Goal: Entertainment & Leisure: Consume media (video, audio)

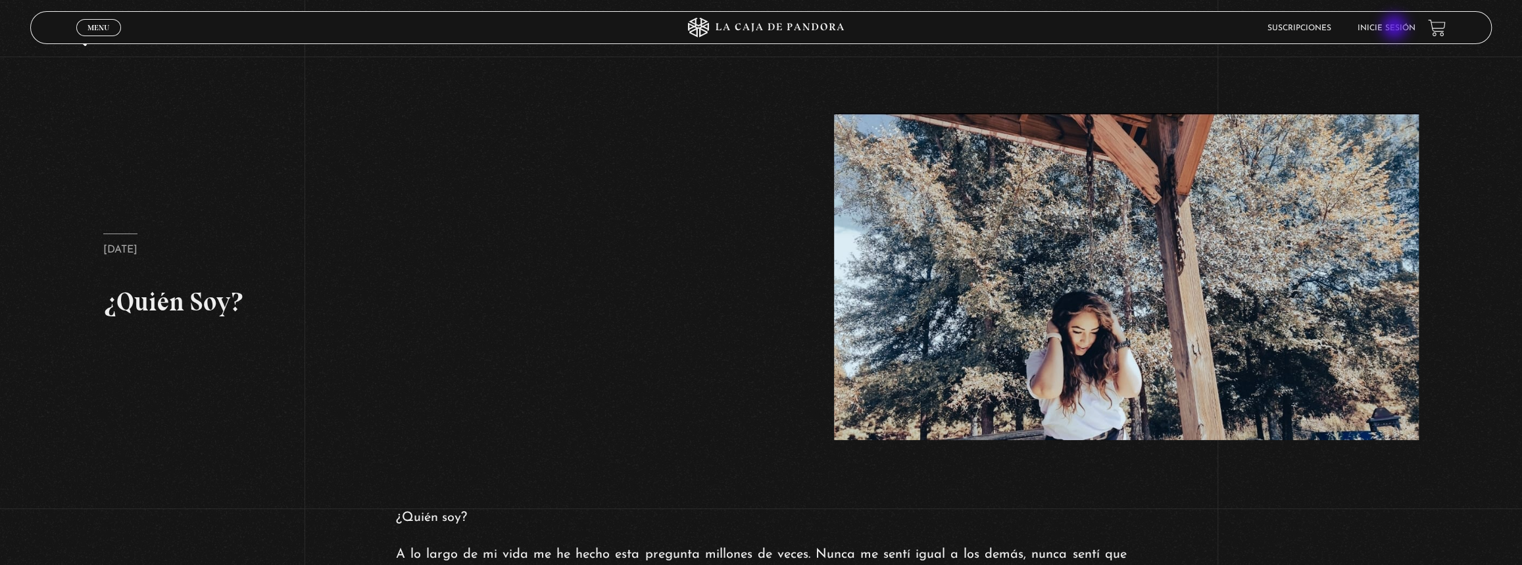
click at [1396, 28] on link "Inicie sesión" at bounding box center [1386, 28] width 58 height 8
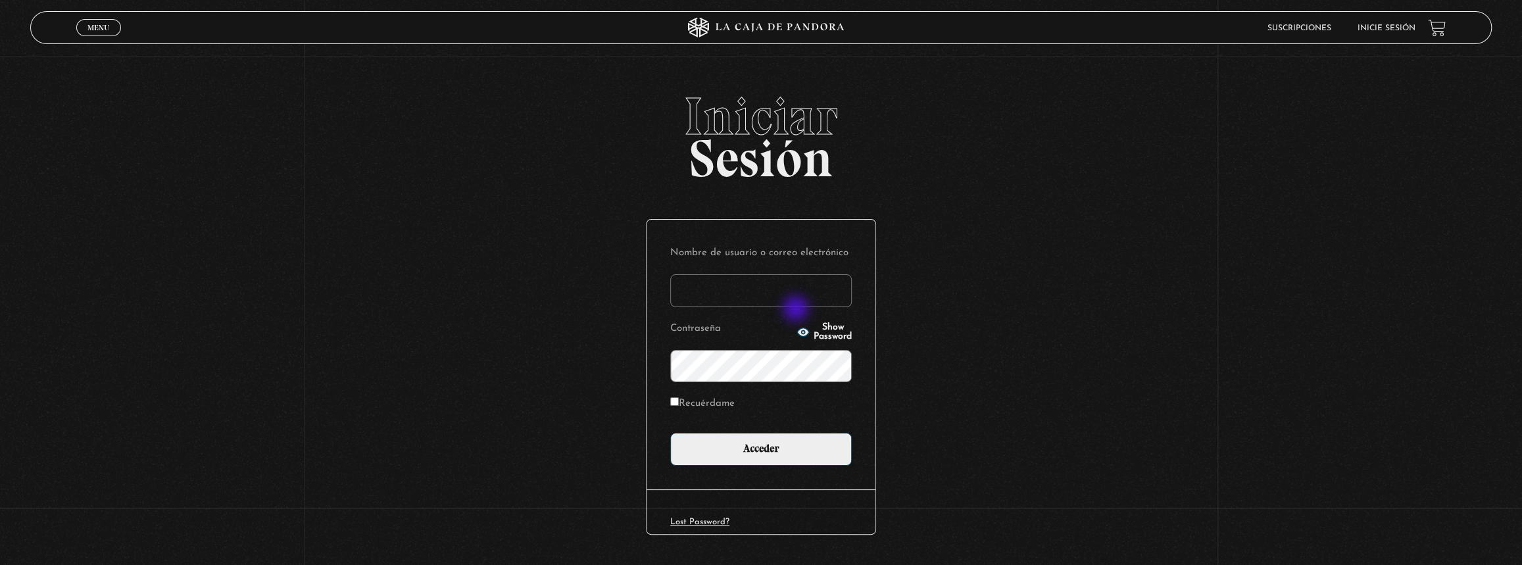
type input "lisbethfelixpaulino"
click at [706, 401] on label "Recuérdame" at bounding box center [702, 404] width 64 height 20
click at [679, 401] on input "Recuérdame" at bounding box center [674, 401] width 9 height 9
checkbox input "true"
click at [710, 449] on input "Acceder" at bounding box center [761, 449] width 182 height 33
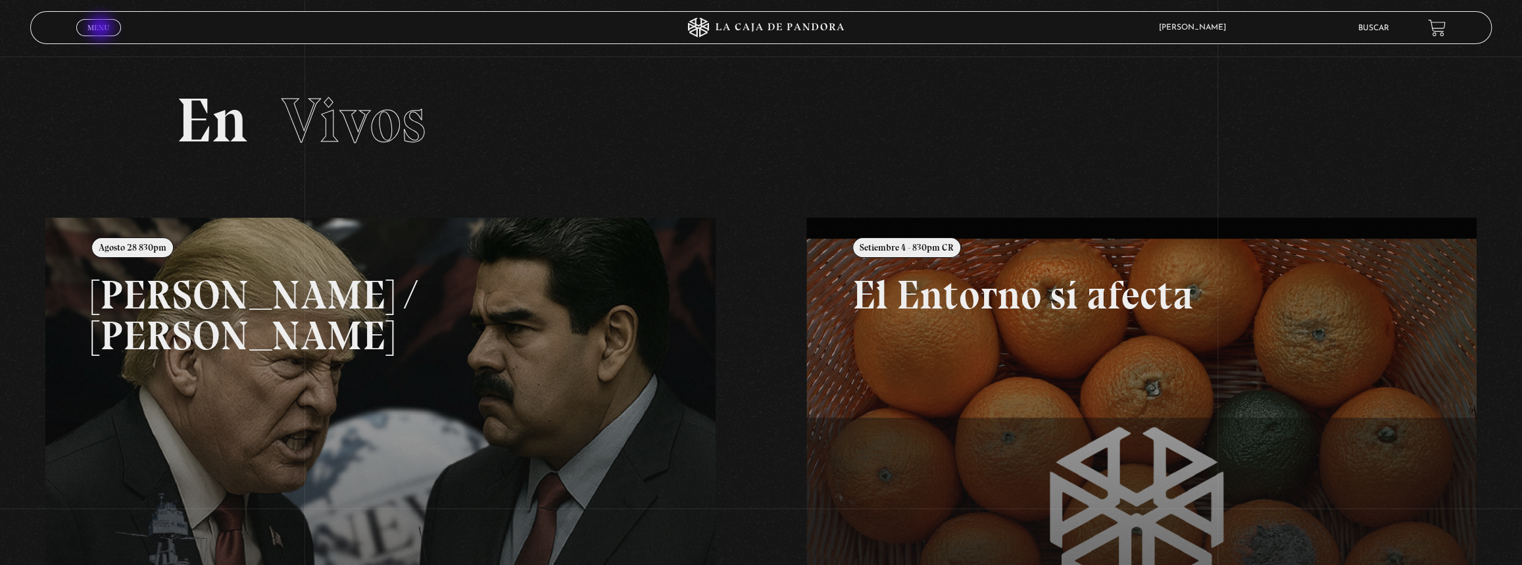
click at [102, 29] on span "Menu" at bounding box center [98, 28] width 22 height 8
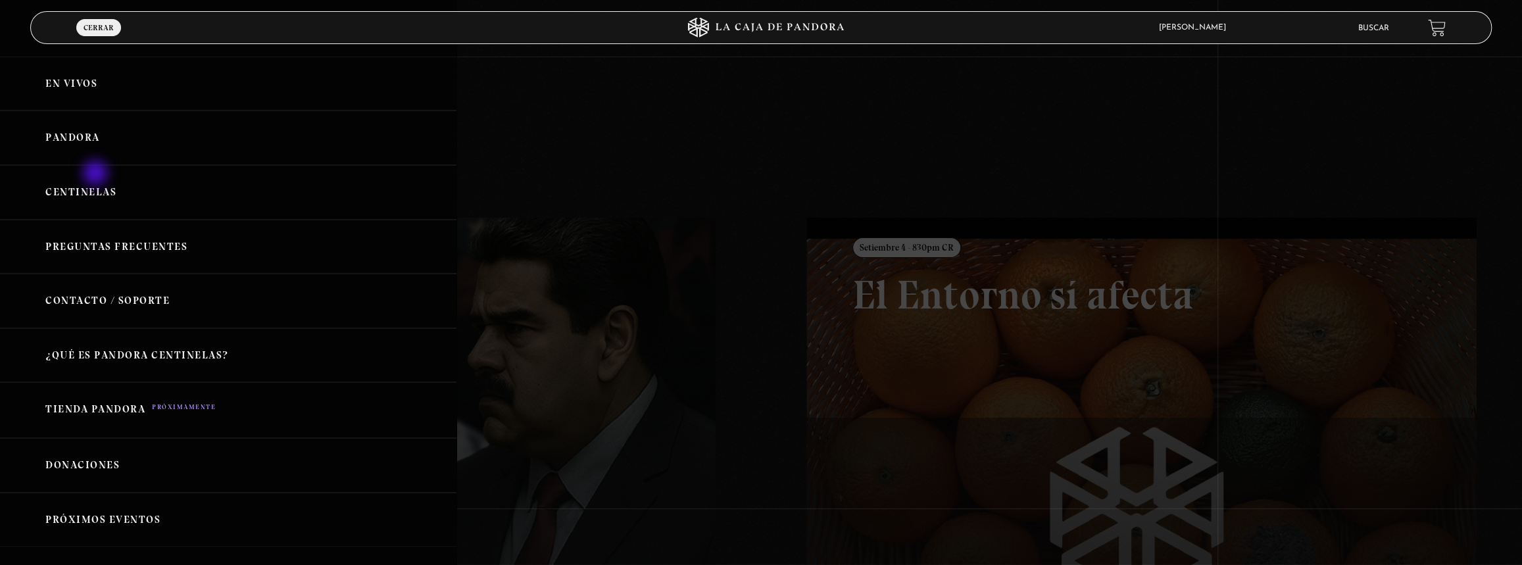
click at [95, 178] on link "Centinelas" at bounding box center [228, 192] width 456 height 55
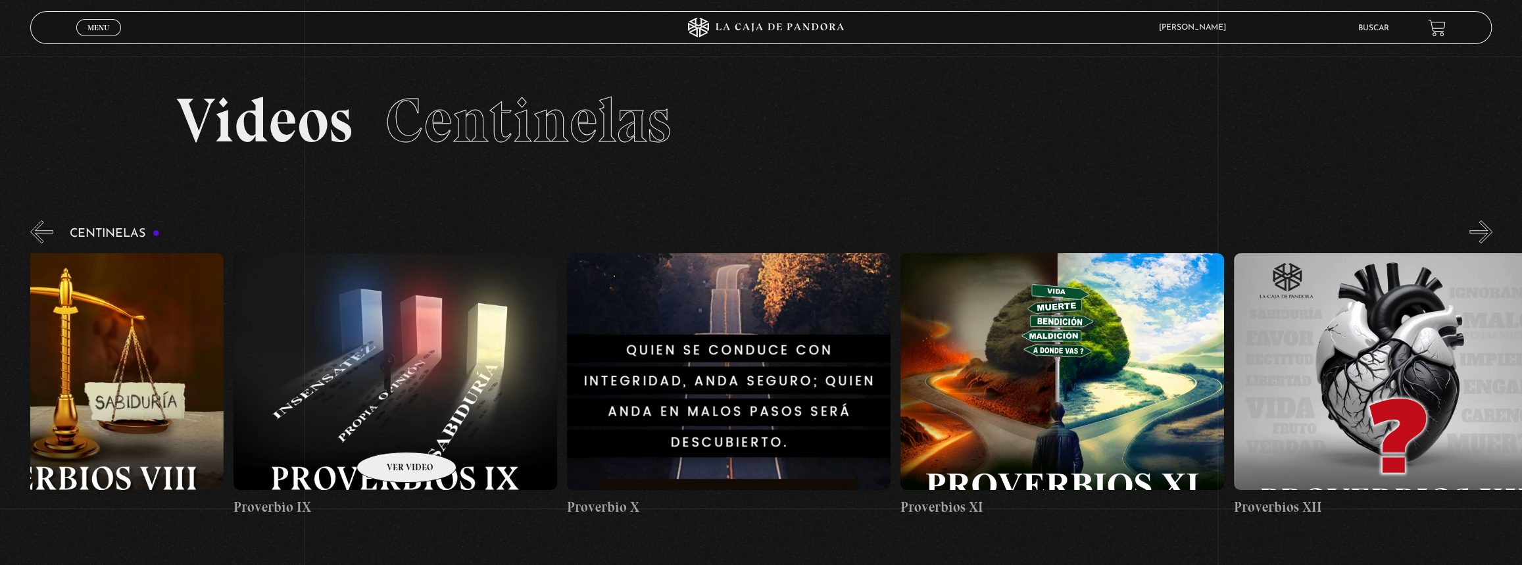
drag, startPoint x: 1122, startPoint y: 391, endPoint x: 391, endPoint y: 429, distance: 732.4
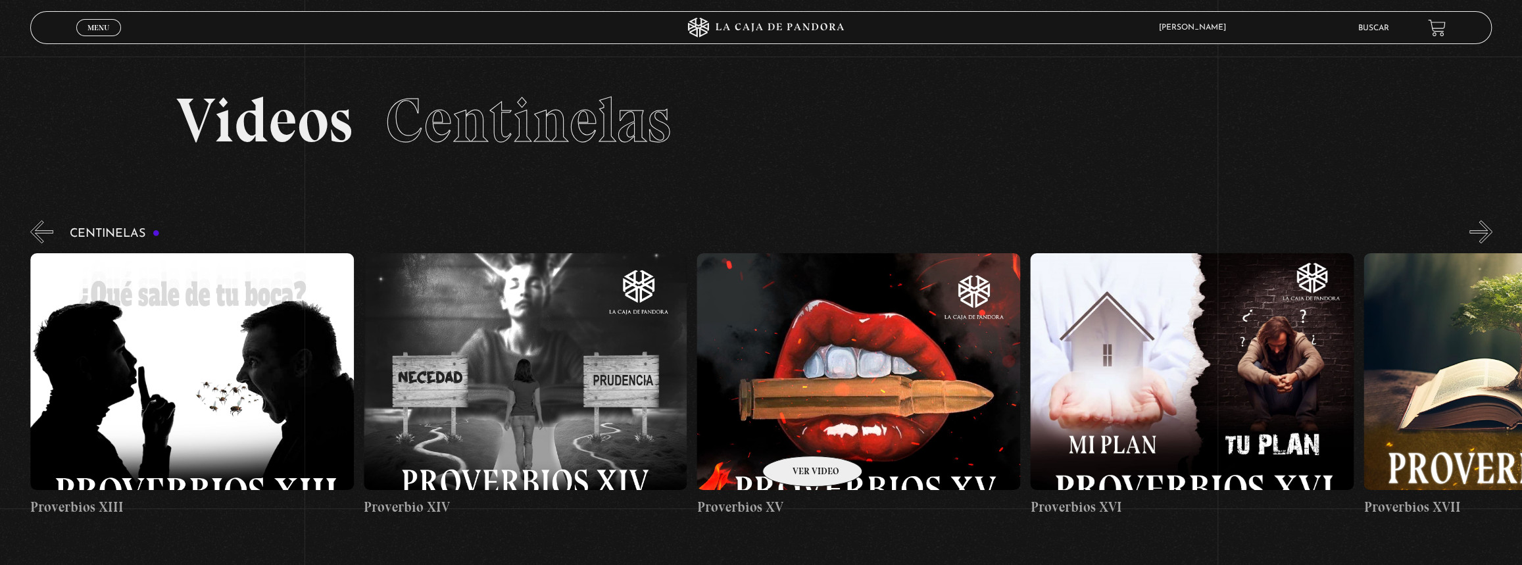
scroll to position [0, 6959]
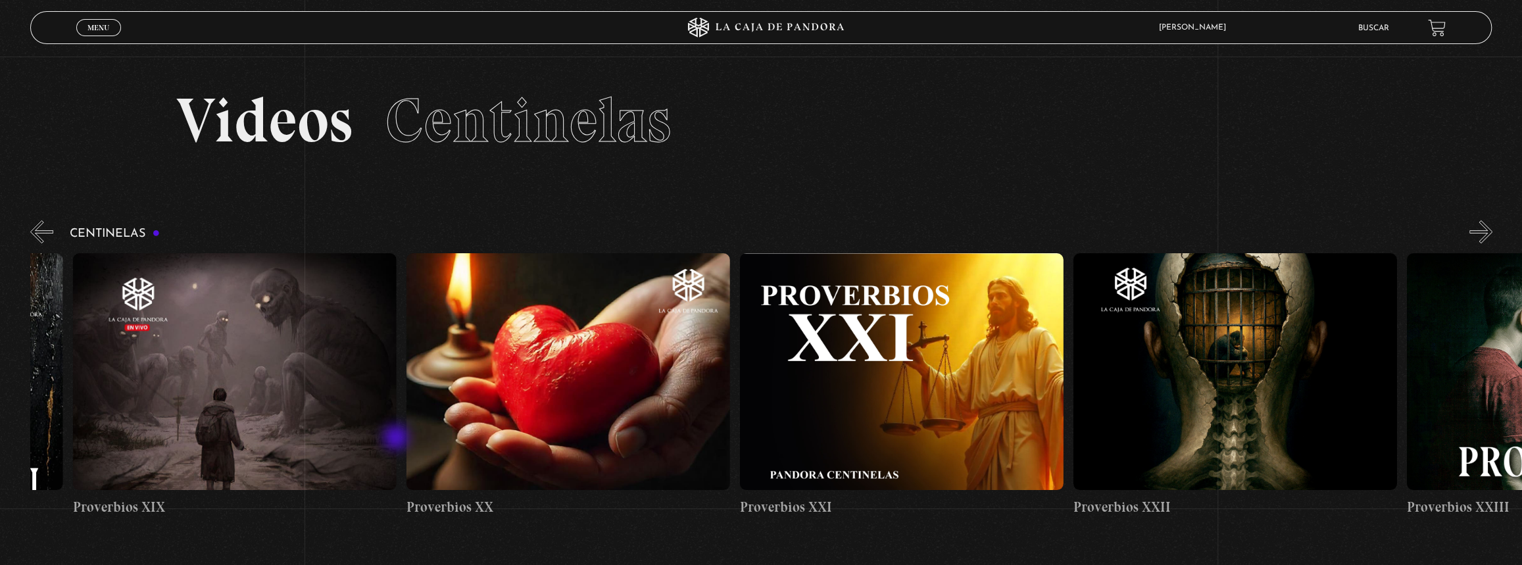
drag, startPoint x: 789, startPoint y: 436, endPoint x: 397, endPoint y: 439, distance: 391.4
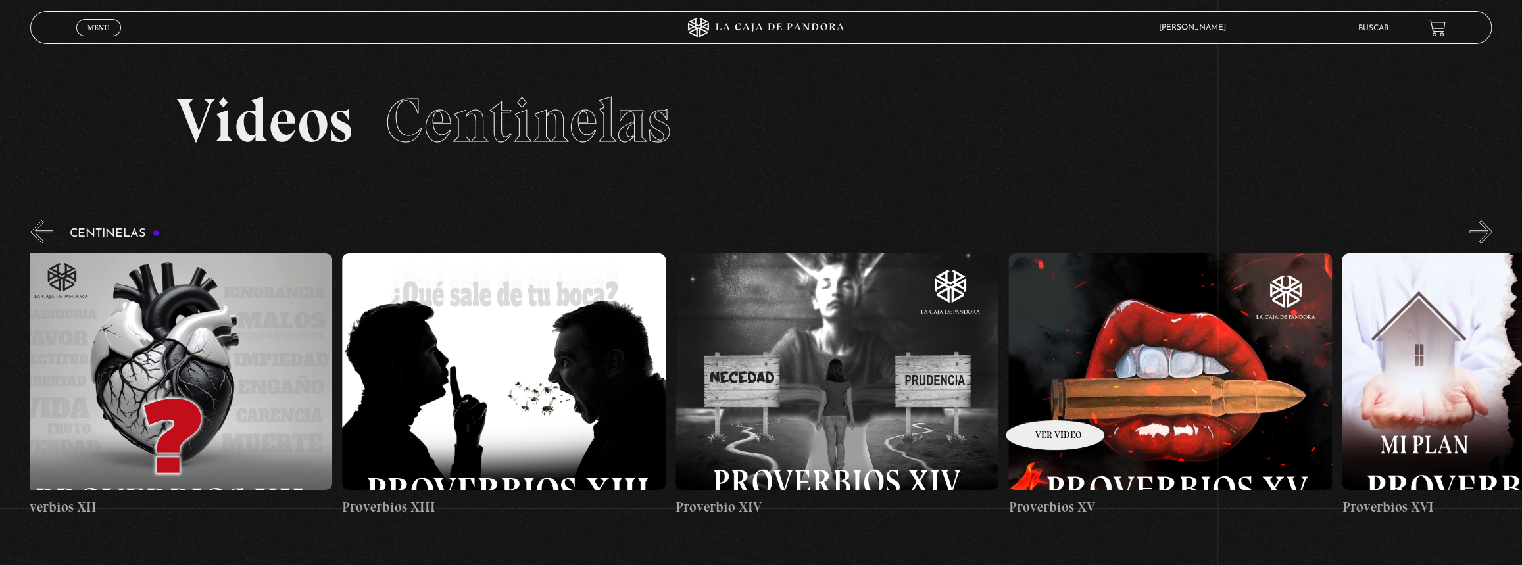
scroll to position [0, 4674]
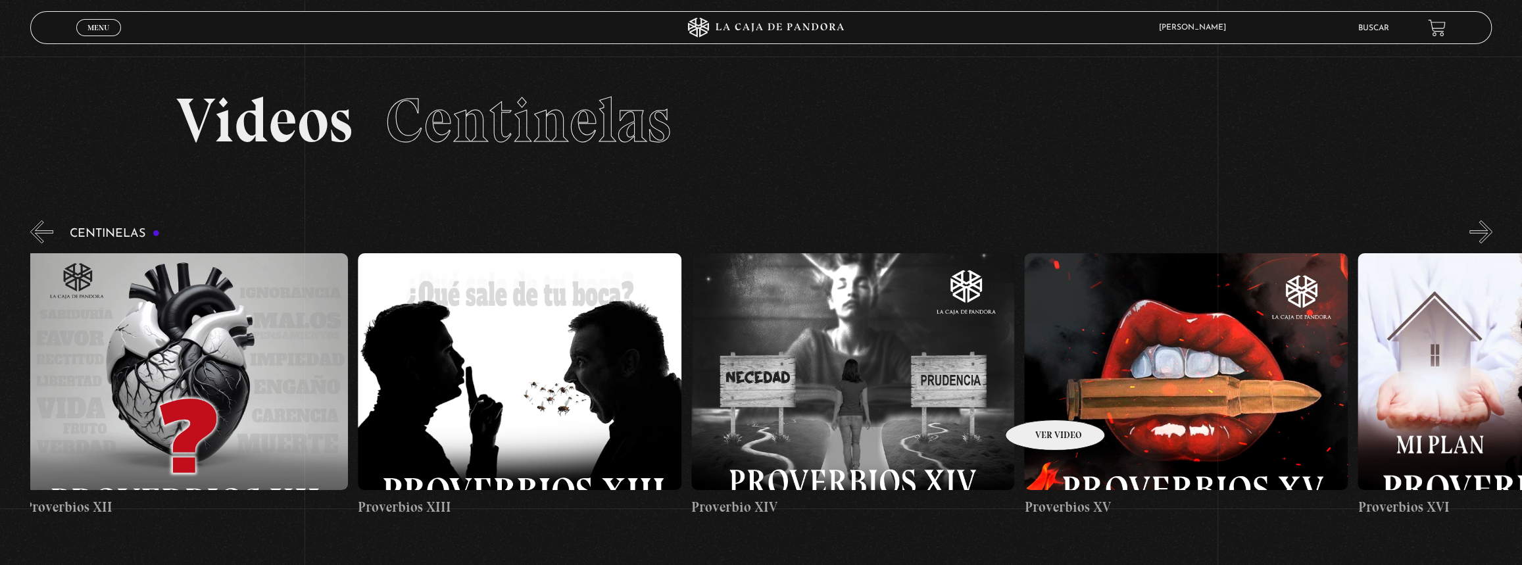
drag, startPoint x: 583, startPoint y: 395, endPoint x: 1041, endPoint y: 400, distance: 457.8
click at [871, 349] on figure at bounding box center [853, 371] width 324 height 237
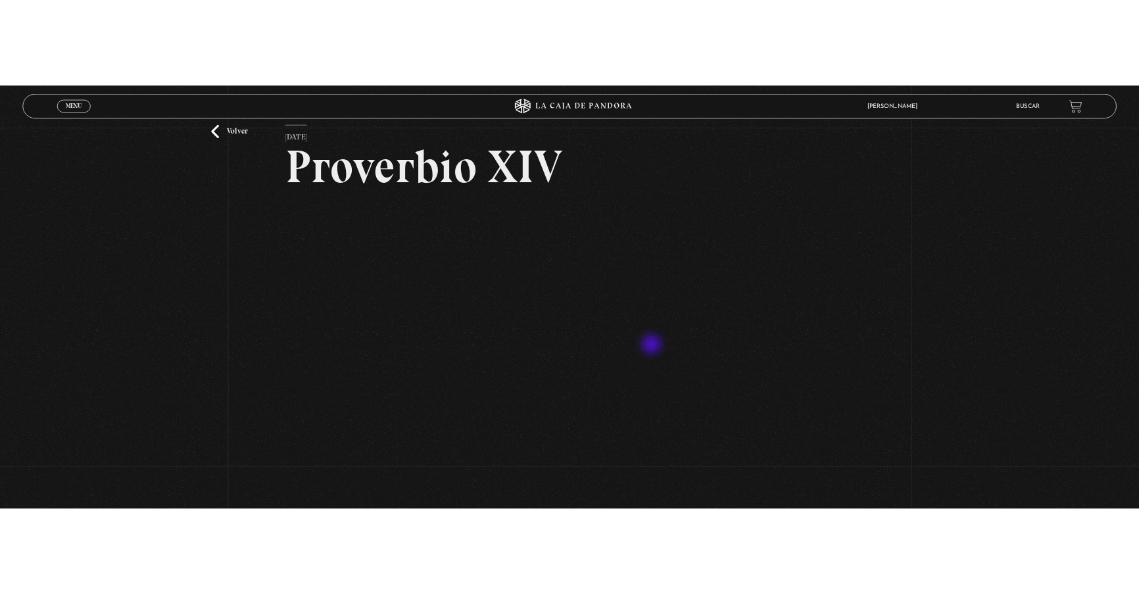
scroll to position [119, 0]
